Goal: Task Accomplishment & Management: Manage account settings

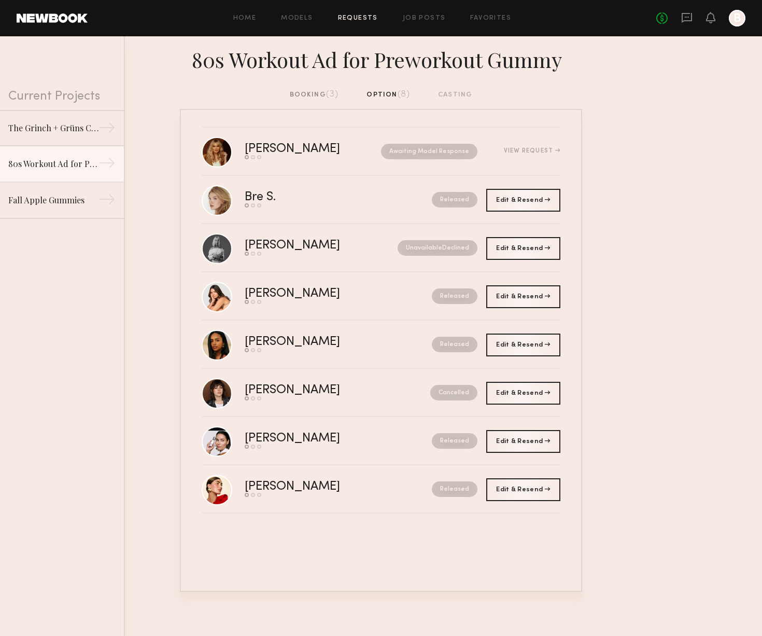
click at [318, 97] on div "booking (3)" at bounding box center [314, 94] width 49 height 11
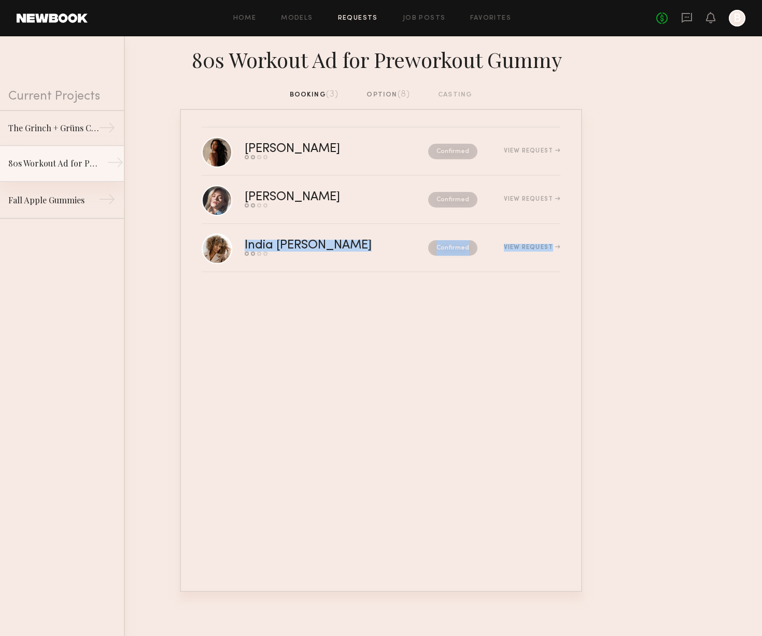
click at [65, 167] on div "80s Workout Ad for Preworkout Gummy" at bounding box center [53, 163] width 90 height 12
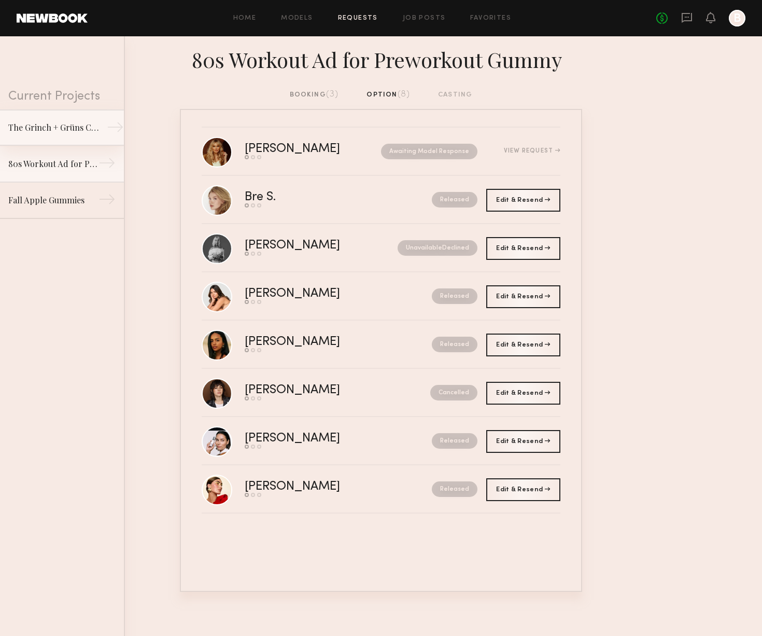
drag, startPoint x: 49, startPoint y: 141, endPoint x: 69, endPoint y: 138, distance: 20.3
click at [49, 141] on link "The Grinch + Grüns Collab →" at bounding box center [62, 127] width 124 height 36
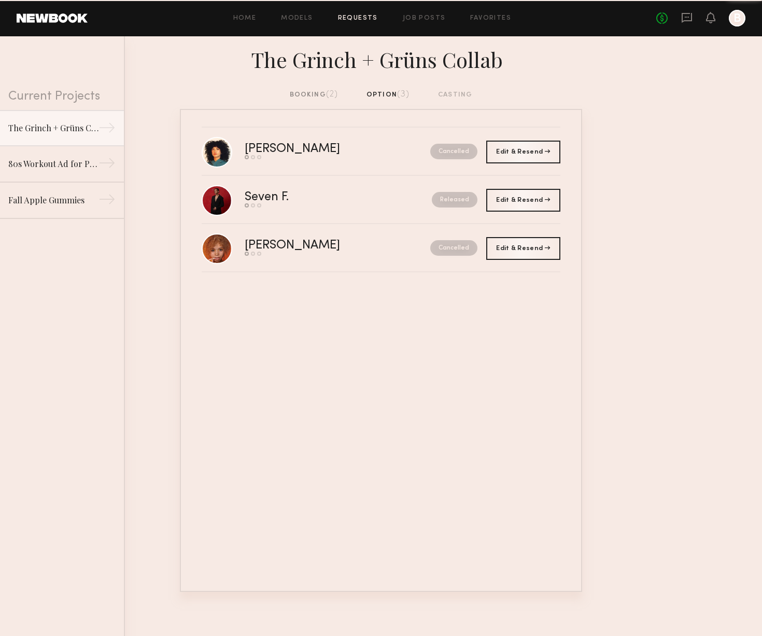
click at [328, 95] on span "(2)" at bounding box center [332, 94] width 12 height 8
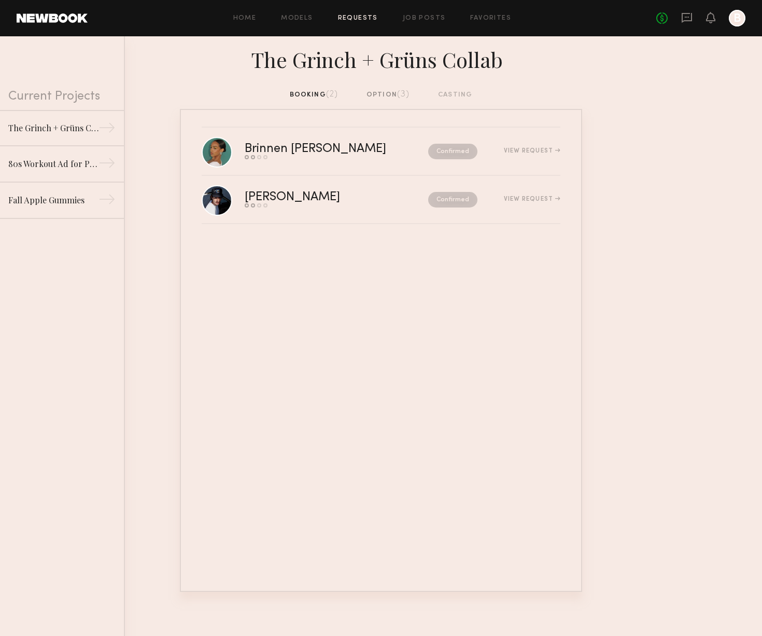
click at [297, 0] on header "Home Models Requests Job Posts Favorites Sign Out No fees up to $5,000 B" at bounding box center [381, 18] width 762 height 36
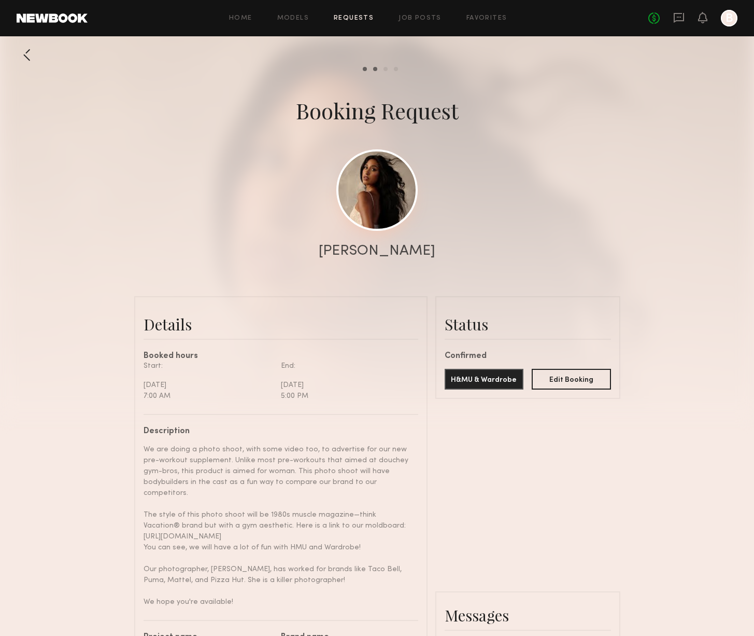
click at [380, 189] on link at bounding box center [377, 189] width 81 height 81
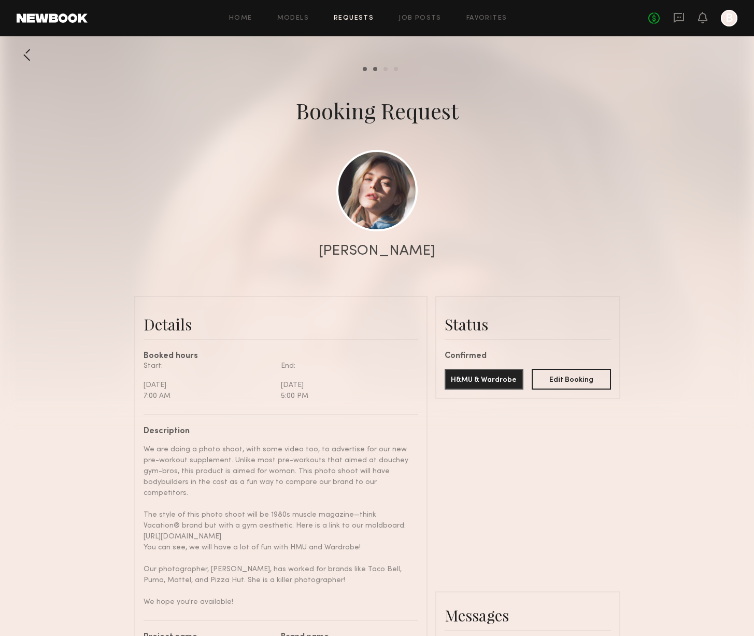
scroll to position [683, 0]
click at [366, 217] on link at bounding box center [377, 189] width 81 height 81
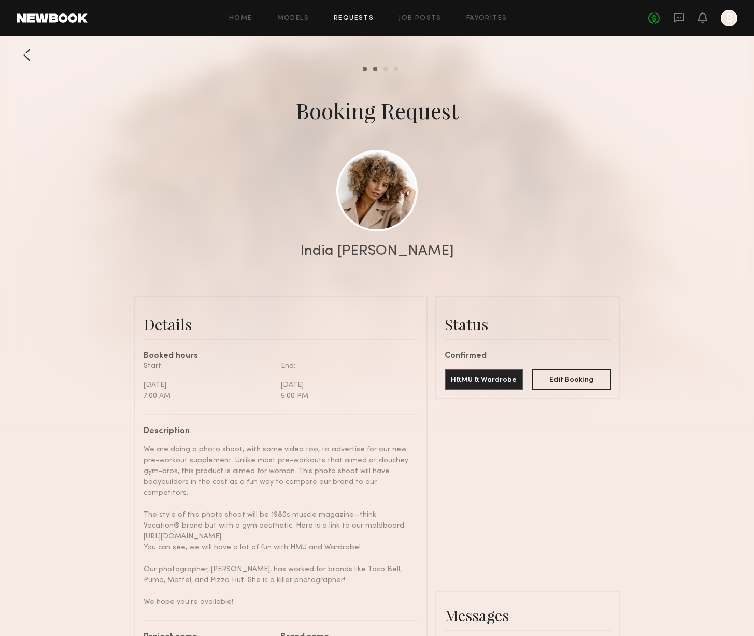
scroll to position [967, 0]
click at [395, 197] on link at bounding box center [377, 189] width 81 height 81
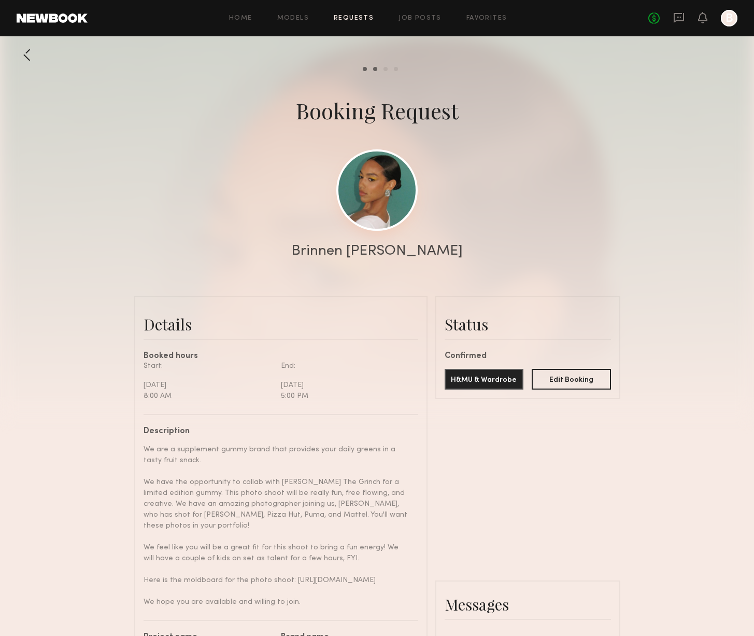
click at [363, 205] on link at bounding box center [377, 189] width 81 height 81
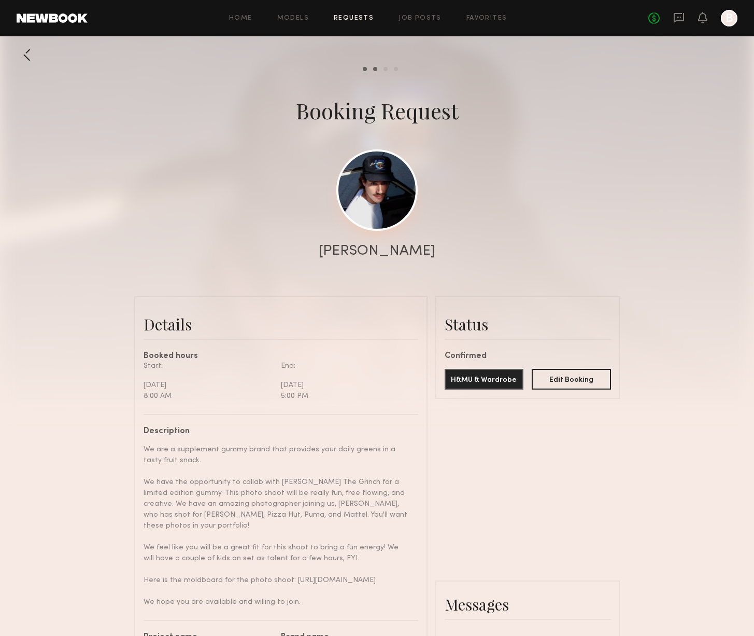
click at [384, 169] on link at bounding box center [377, 189] width 81 height 81
